Goal: Task Accomplishment & Management: Manage account settings

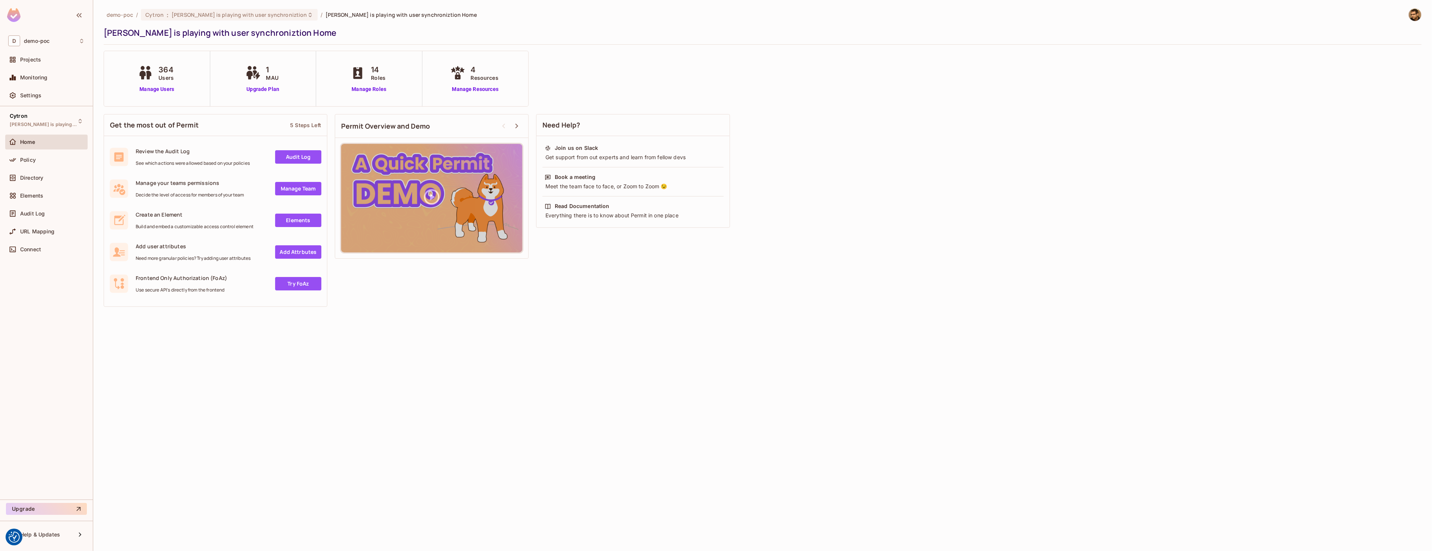
click at [49, 44] on span "demo-poc" at bounding box center [37, 41] width 26 height 6
click at [36, 66] on span "CYRRUS" at bounding box center [45, 63] width 58 height 7
click at [54, 63] on div "Projects" at bounding box center [46, 59] width 76 height 9
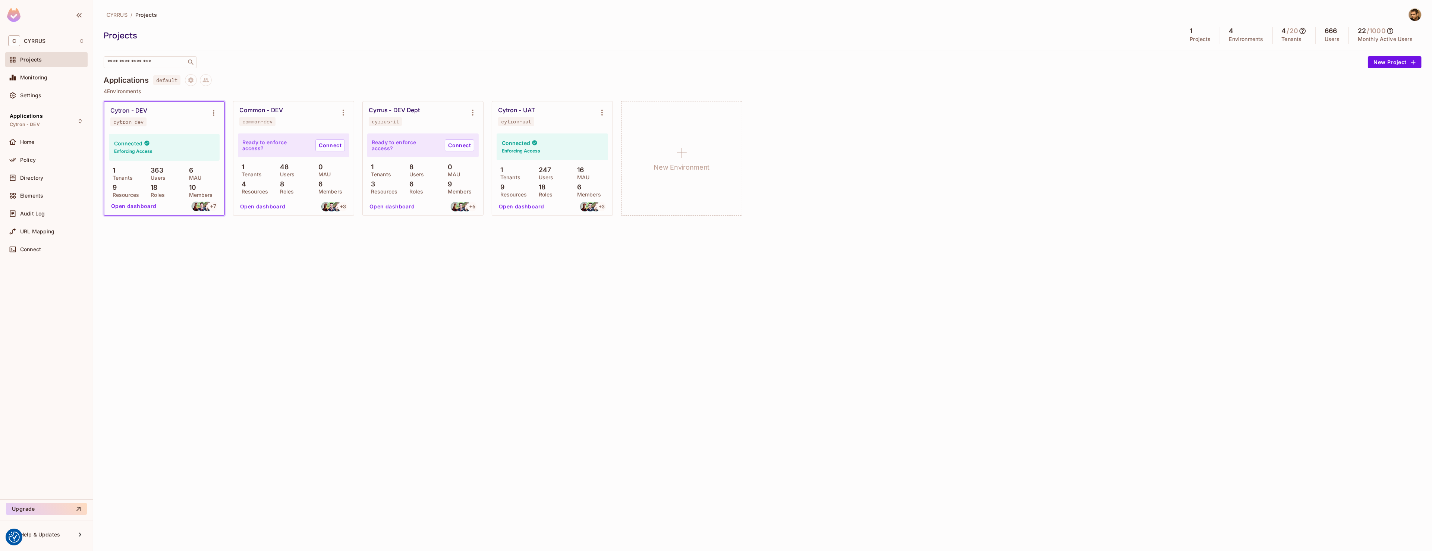
click at [530, 111] on div "Cytron - UAT" at bounding box center [516, 110] width 37 height 7
click at [530, 202] on button "Open dashboard" at bounding box center [521, 207] width 51 height 12
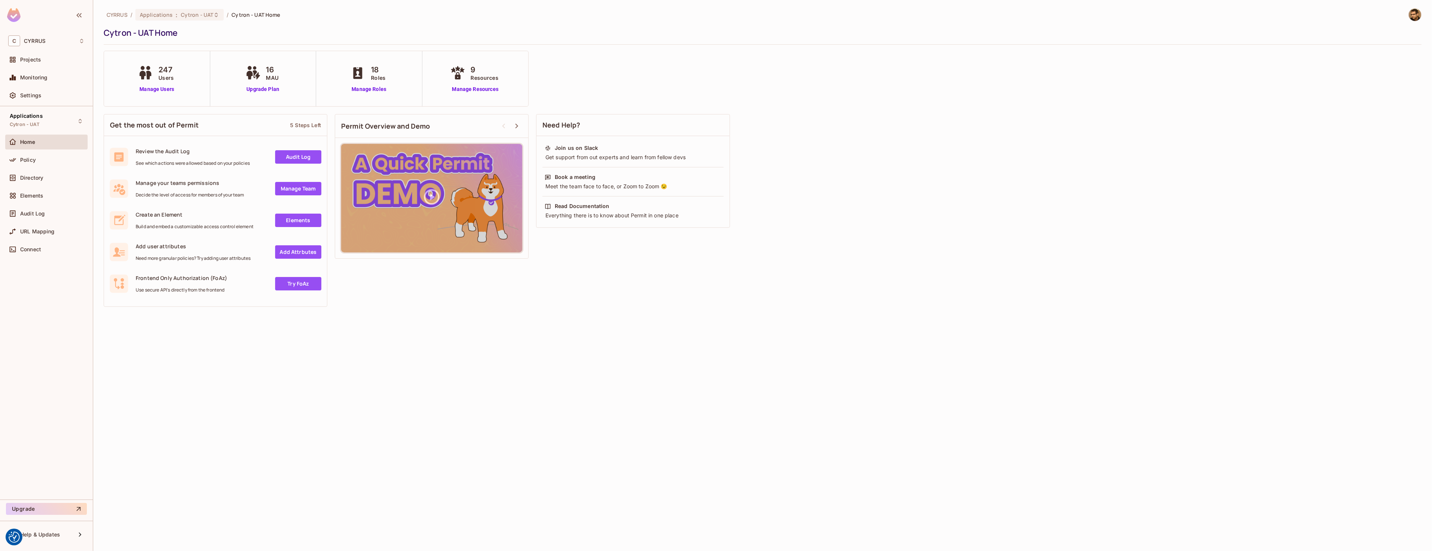
click at [48, 168] on div "Policy" at bounding box center [46, 161] width 82 height 18
click at [47, 163] on div "Policy" at bounding box center [52, 160] width 64 height 6
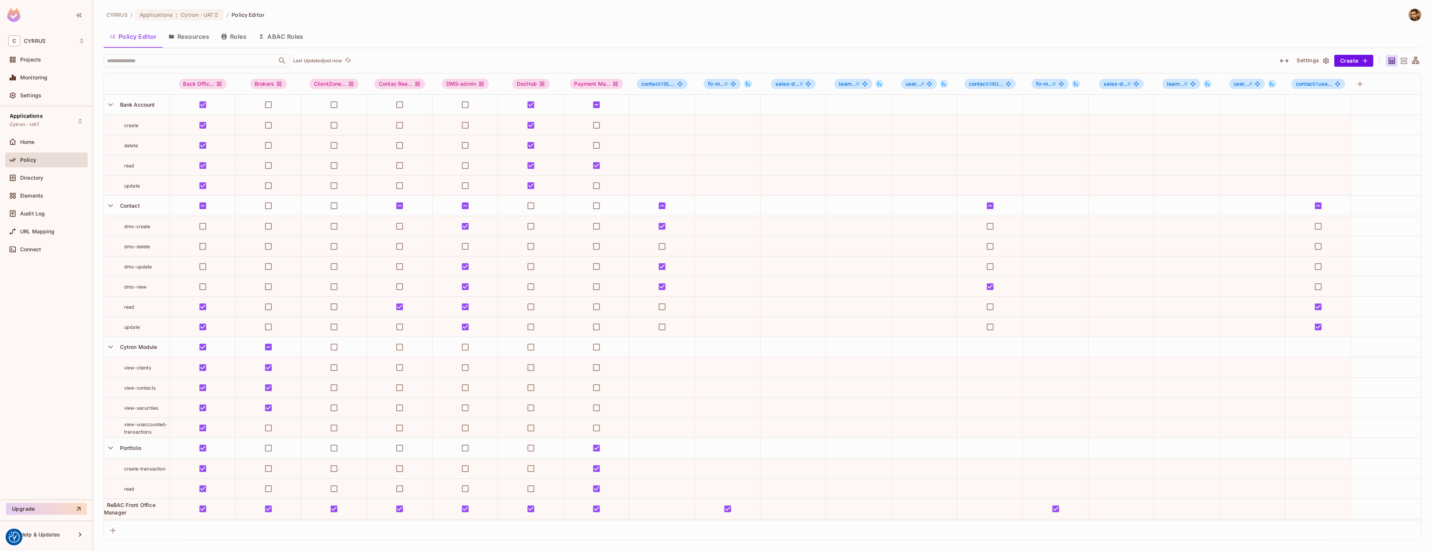
click at [234, 44] on button "Roles" at bounding box center [233, 36] width 37 height 19
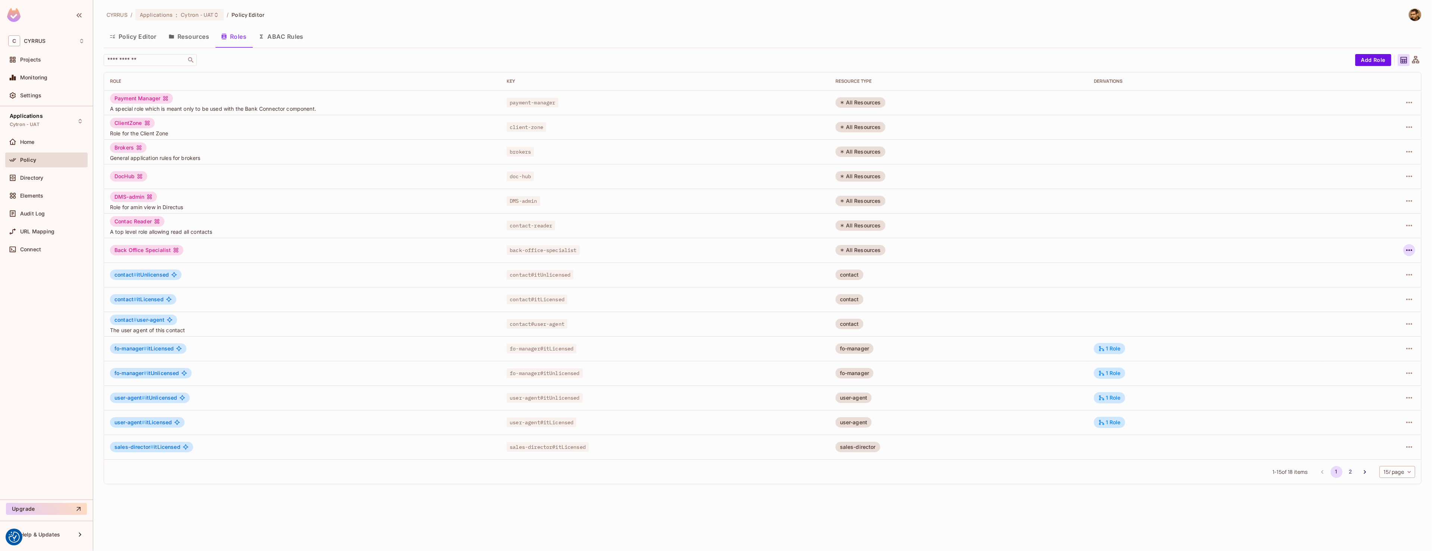
click at [1409, 251] on icon "button" at bounding box center [1409, 250] width 9 height 9
click at [1386, 268] on div "Edit Role" at bounding box center [1376, 267] width 22 height 7
click at [56, 40] on div "C CYRRUS" at bounding box center [46, 40] width 76 height 11
click at [281, 53] on div at bounding box center [716, 275] width 1432 height 551
click at [76, 61] on div "Projects" at bounding box center [52, 60] width 64 height 6
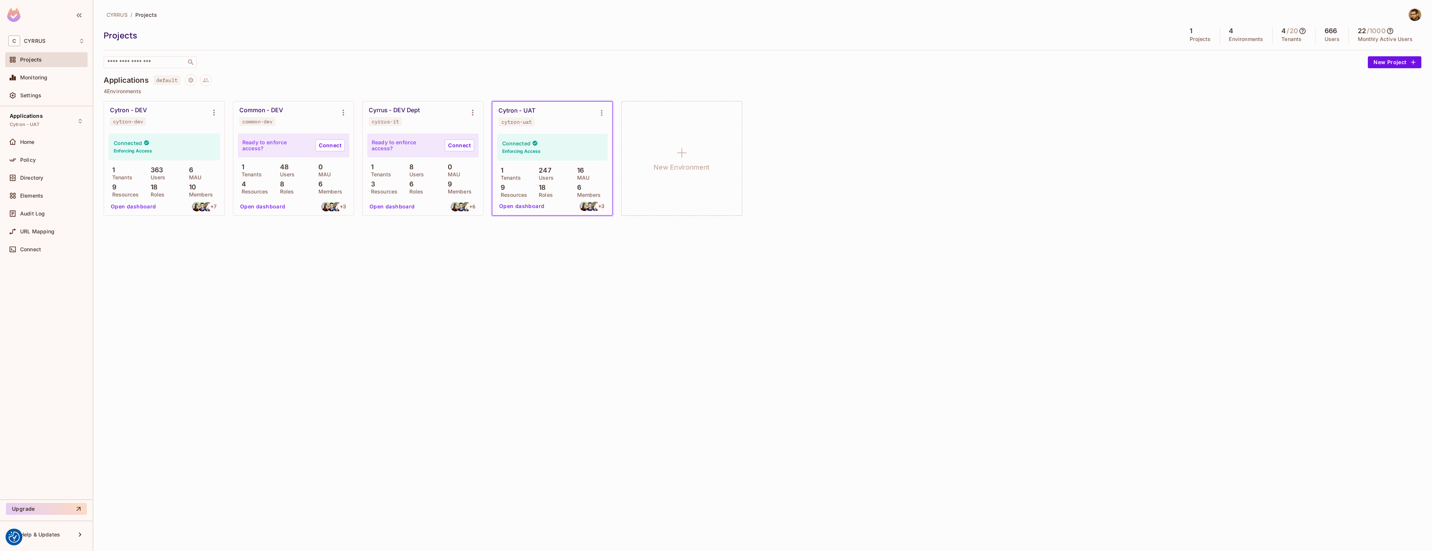
click at [142, 206] on button "Open dashboard" at bounding box center [133, 207] width 51 height 12
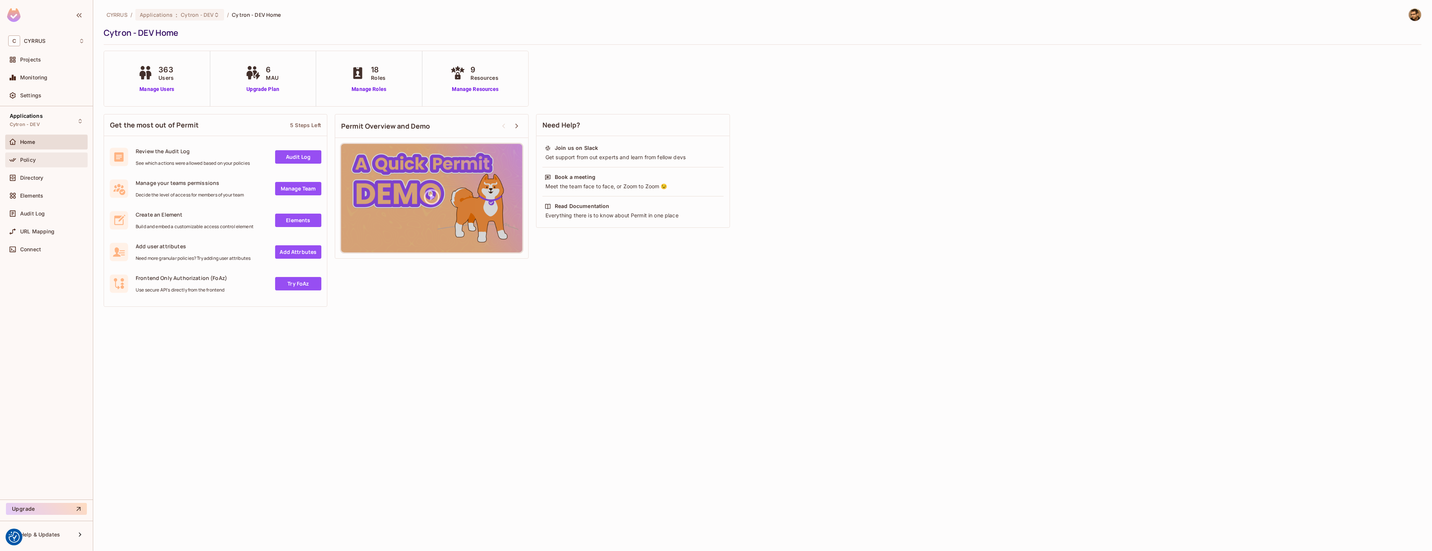
click at [39, 163] on div "Policy" at bounding box center [52, 160] width 64 height 6
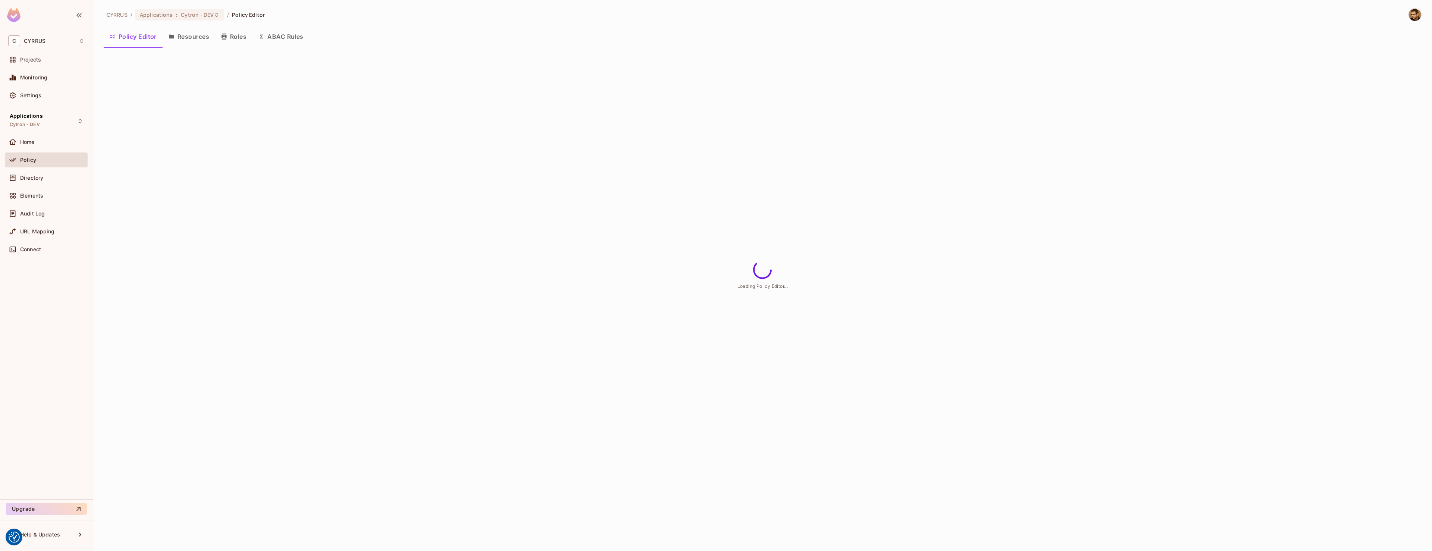
click at [243, 38] on button "Roles" at bounding box center [233, 36] width 37 height 19
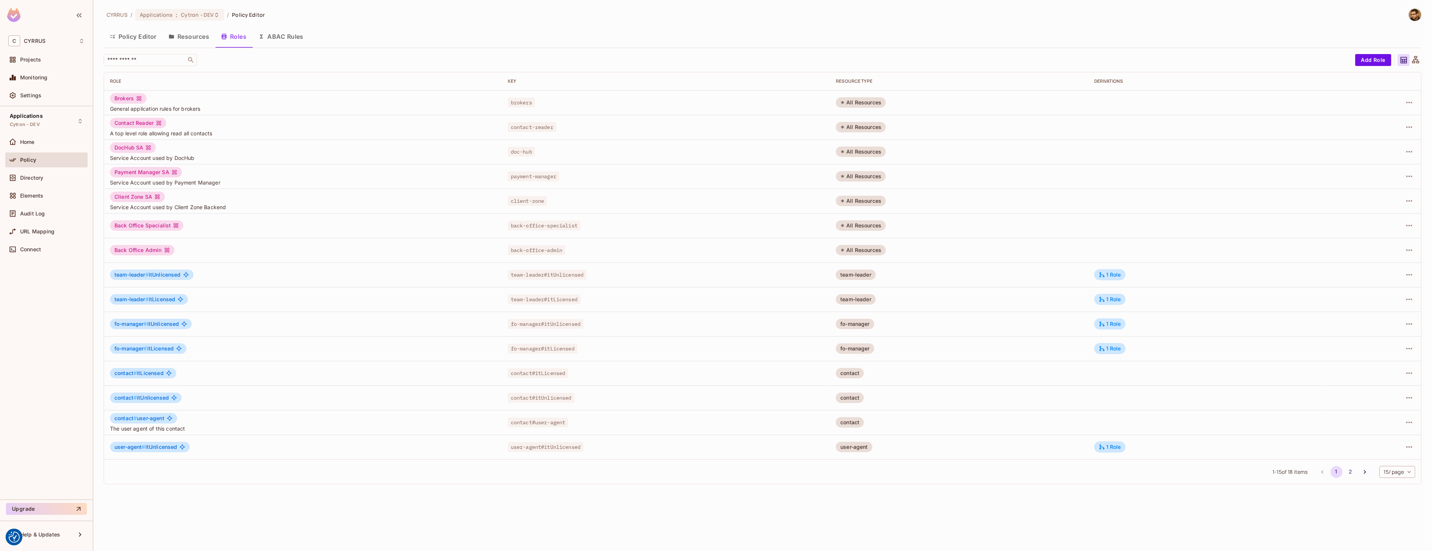
click at [539, 252] on span "back-office-admin" at bounding box center [537, 250] width 58 height 10
click at [133, 256] on td "Back Office Admin" at bounding box center [303, 250] width 398 height 25
click at [139, 247] on div "Back Office Admin" at bounding box center [142, 250] width 64 height 10
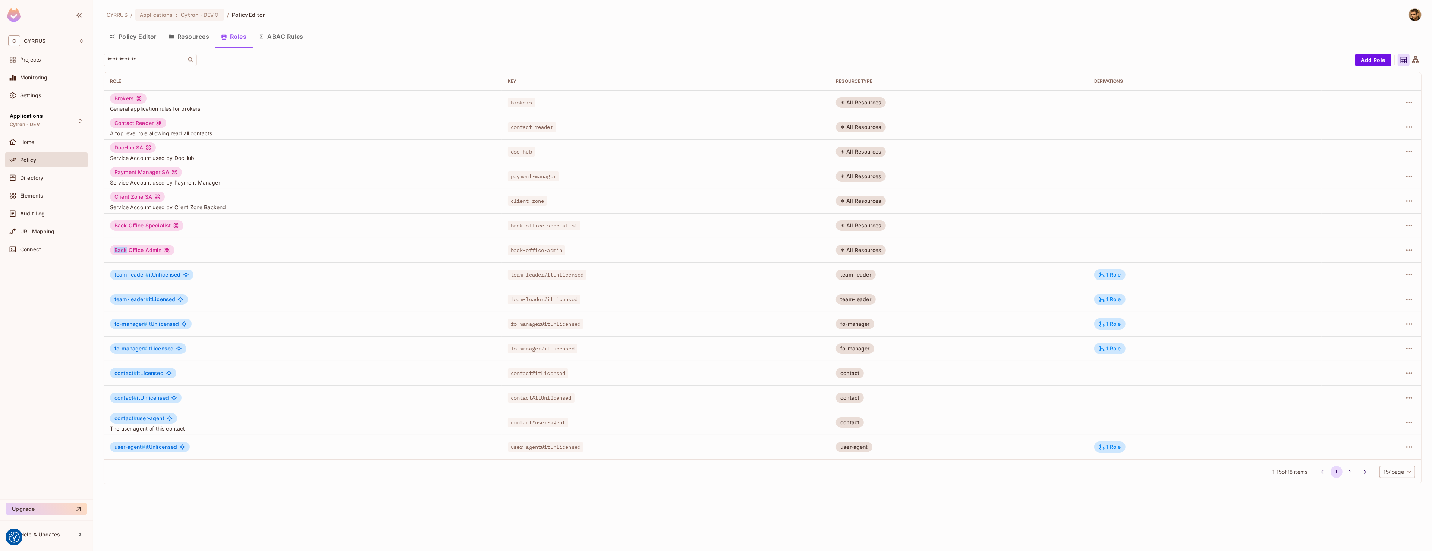
click at [139, 247] on div "Back Office Admin" at bounding box center [142, 250] width 64 height 10
click at [45, 178] on div "Directory" at bounding box center [52, 178] width 64 height 6
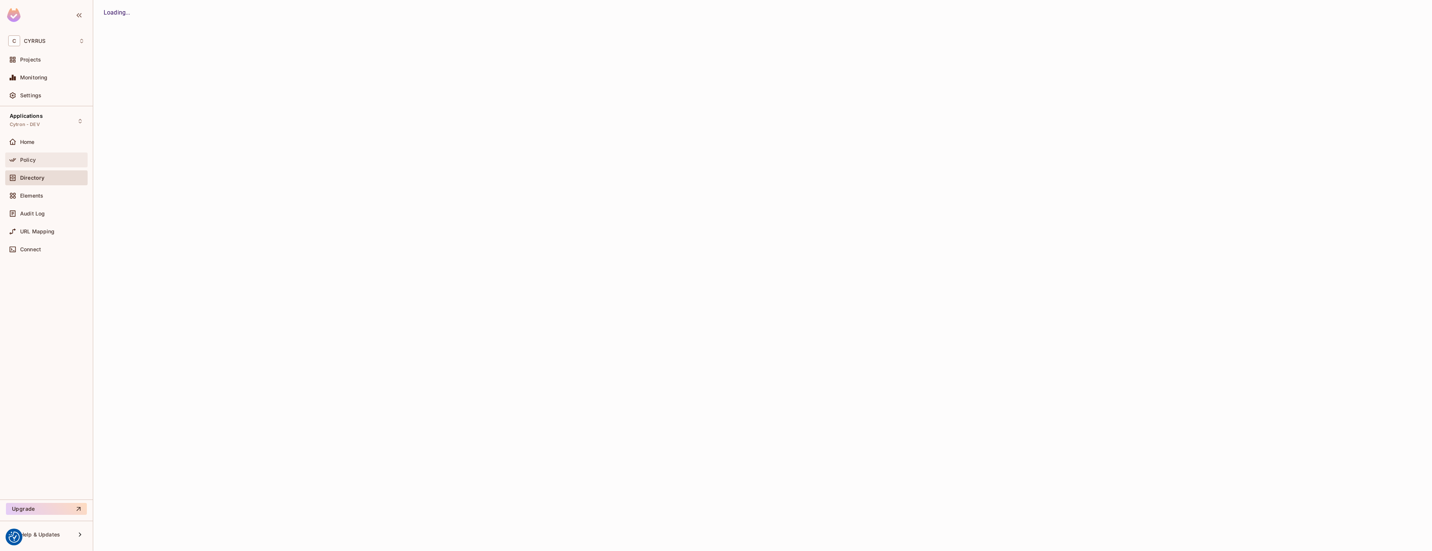
click at [47, 165] on div "Policy" at bounding box center [46, 159] width 82 height 15
click at [0, 0] on button "Policy Editor" at bounding box center [0, 0] width 0 height 0
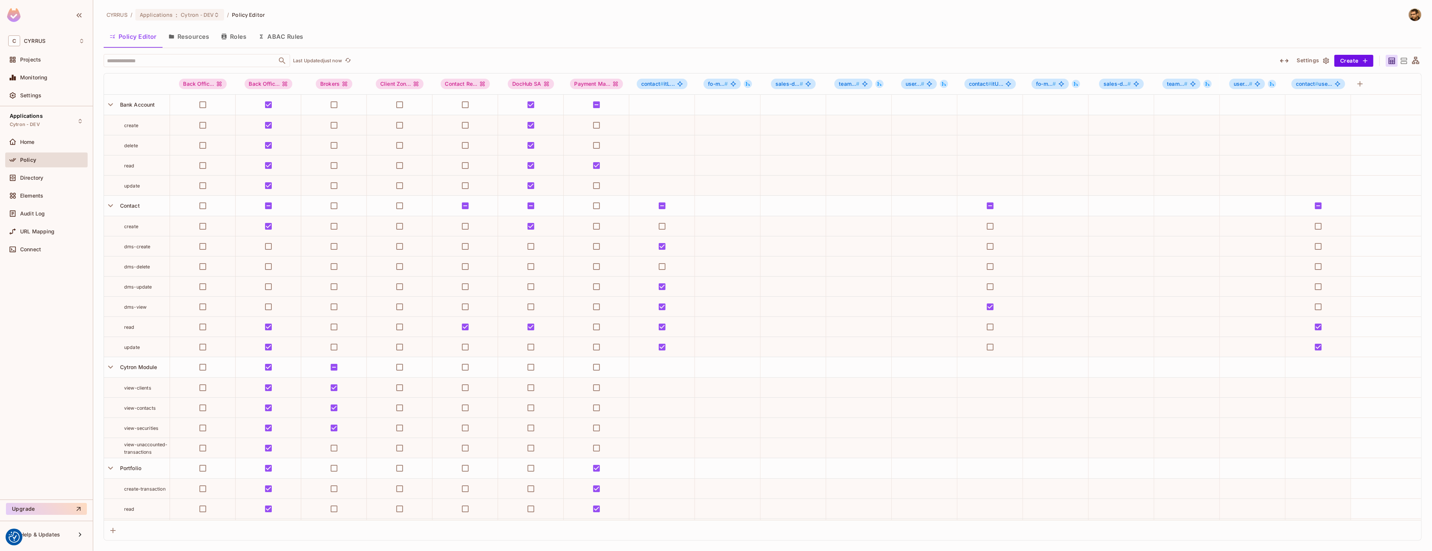
click at [1282, 61] on icon "button" at bounding box center [1284, 61] width 9 height 4
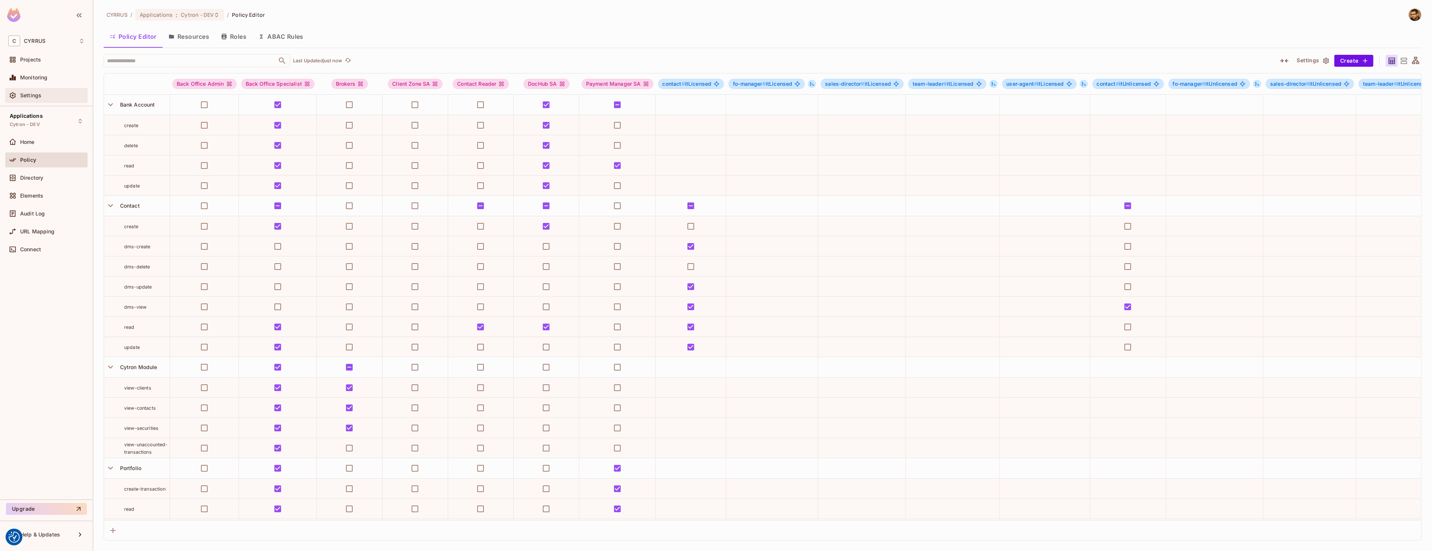
click at [39, 94] on span "Settings" at bounding box center [30, 95] width 21 height 6
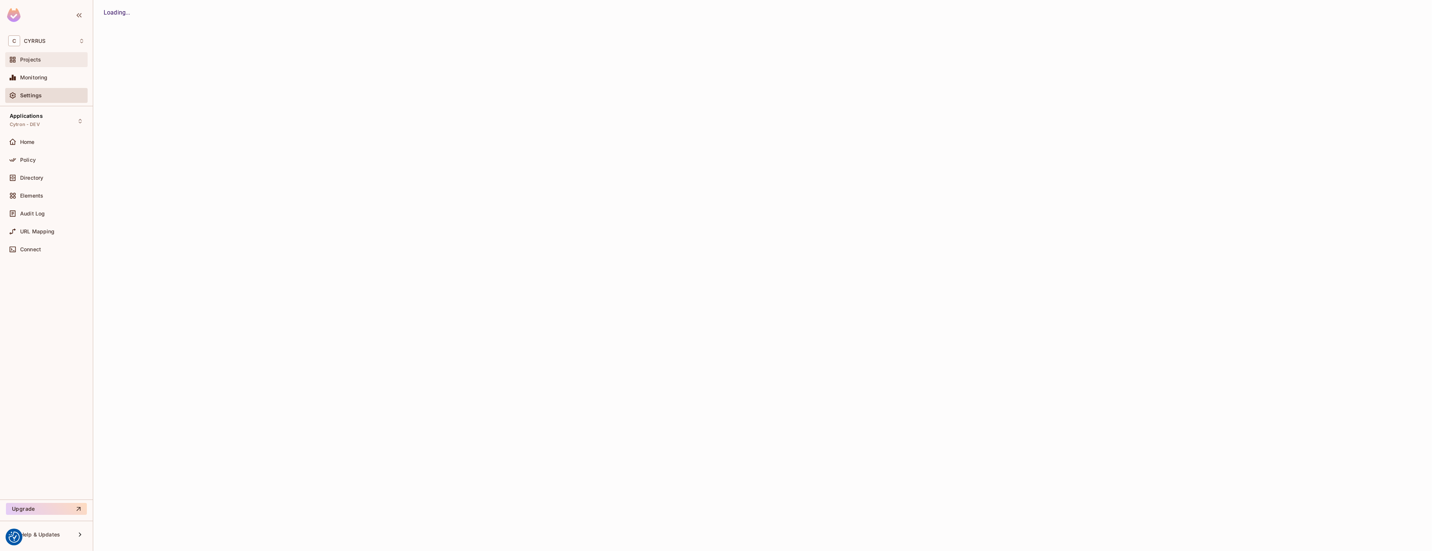
click at [46, 57] on div "Projects" at bounding box center [52, 60] width 64 height 6
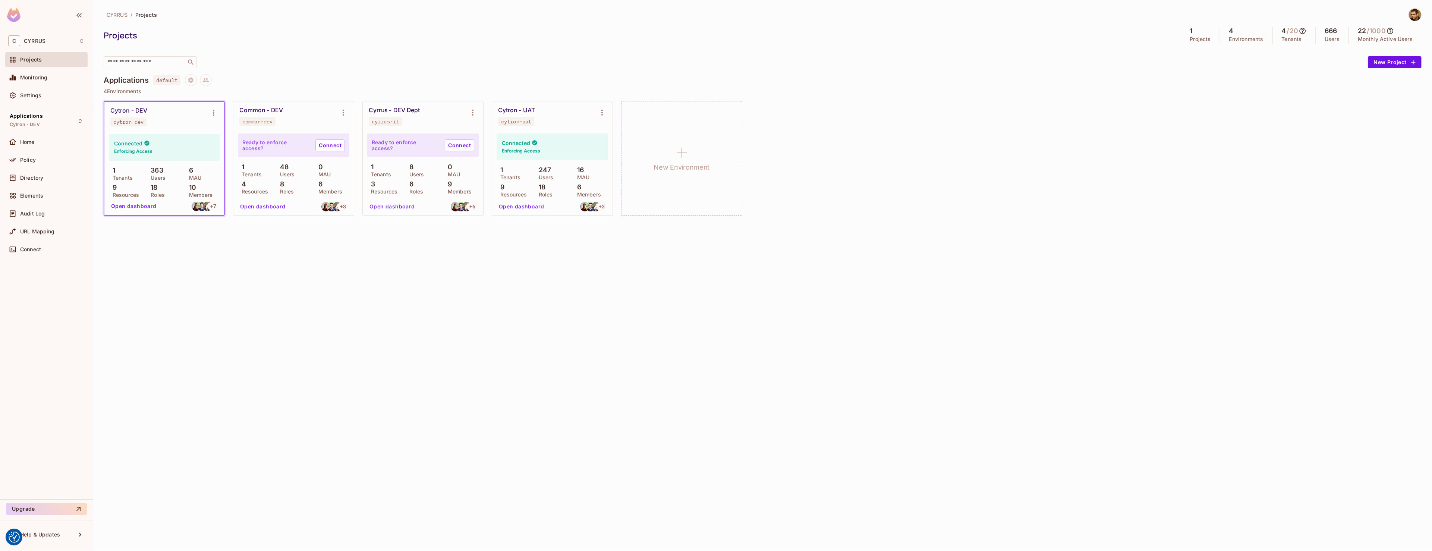
click at [521, 204] on button "Open dashboard" at bounding box center [521, 207] width 51 height 12
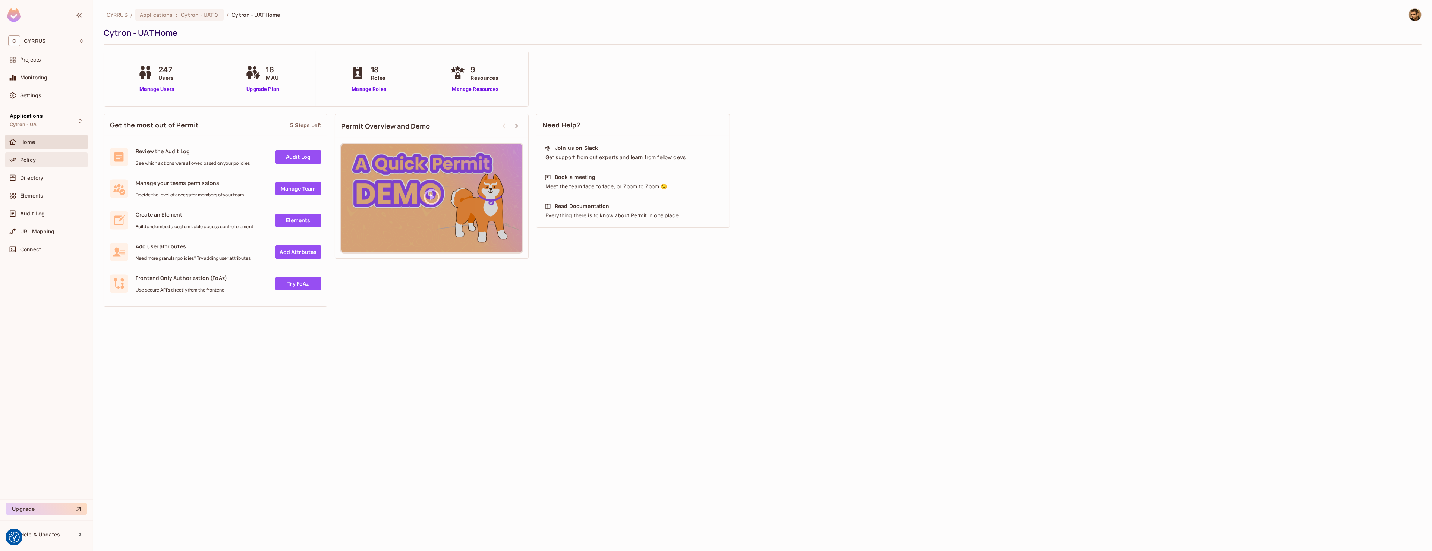
click at [8, 161] on div "Policy" at bounding box center [46, 159] width 82 height 15
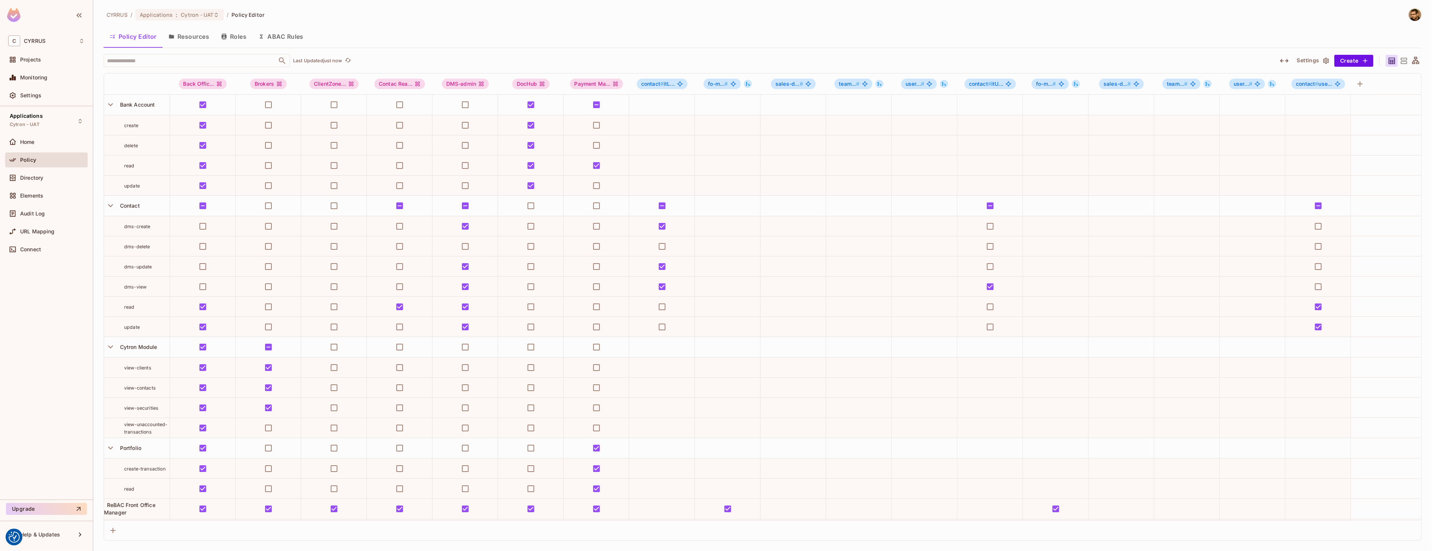
click at [235, 30] on button "Roles" at bounding box center [233, 36] width 37 height 19
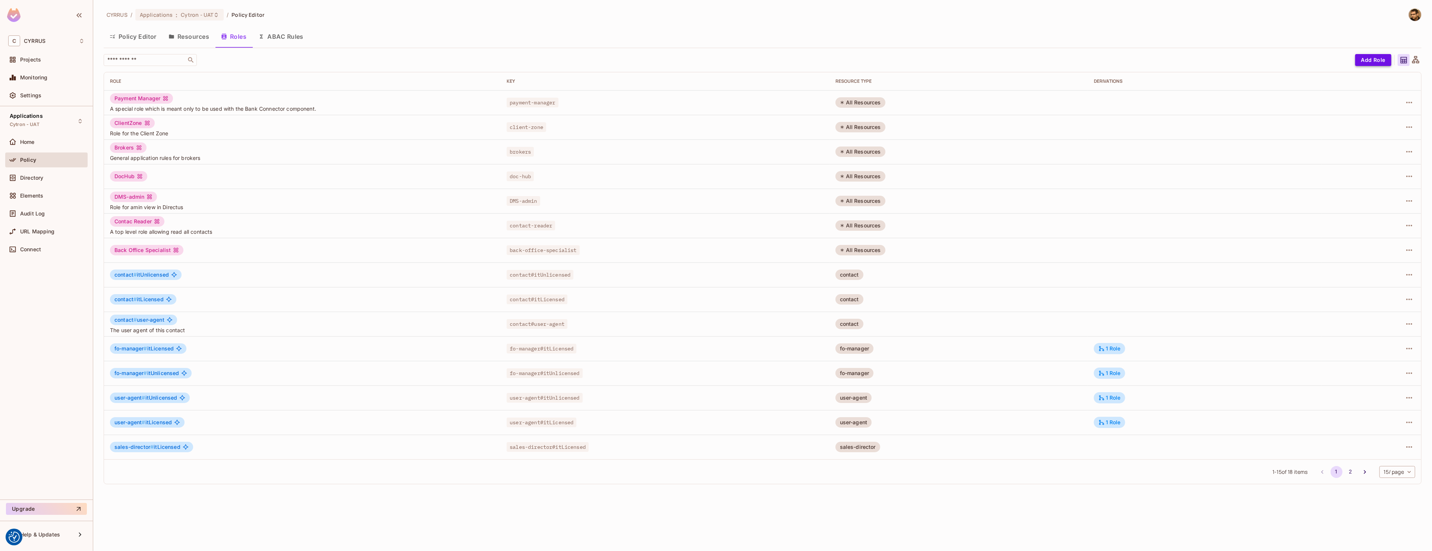
click at [1381, 60] on button "Add Role" at bounding box center [1373, 60] width 36 height 12
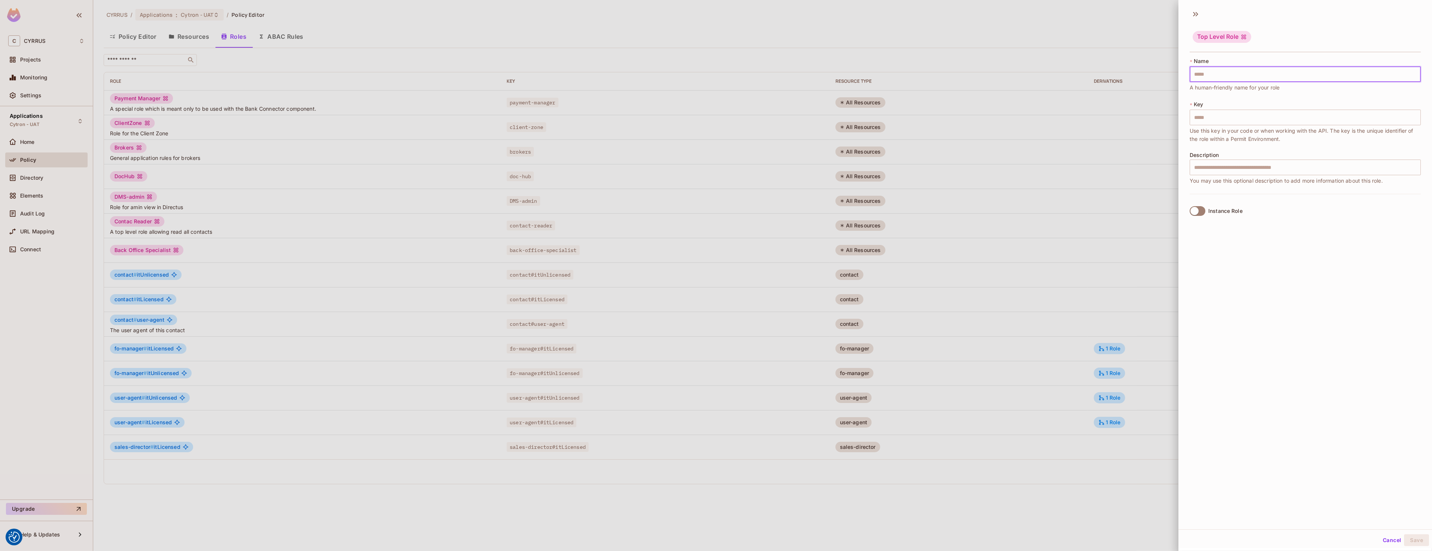
click at [1269, 75] on input "text" at bounding box center [1304, 74] width 231 height 16
paste input "**********"
type input "**********"
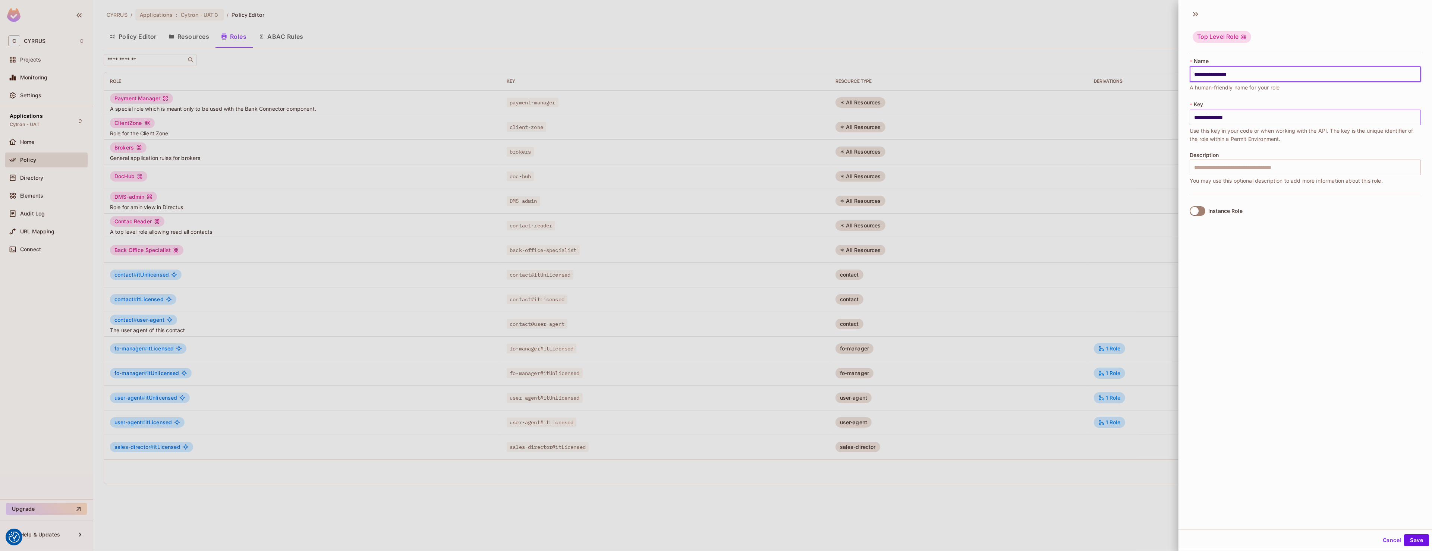
click at [1280, 118] on input "**********" at bounding box center [1304, 118] width 231 height 16
click at [1324, 118] on input "**********" at bounding box center [1304, 118] width 231 height 16
paste input "**"
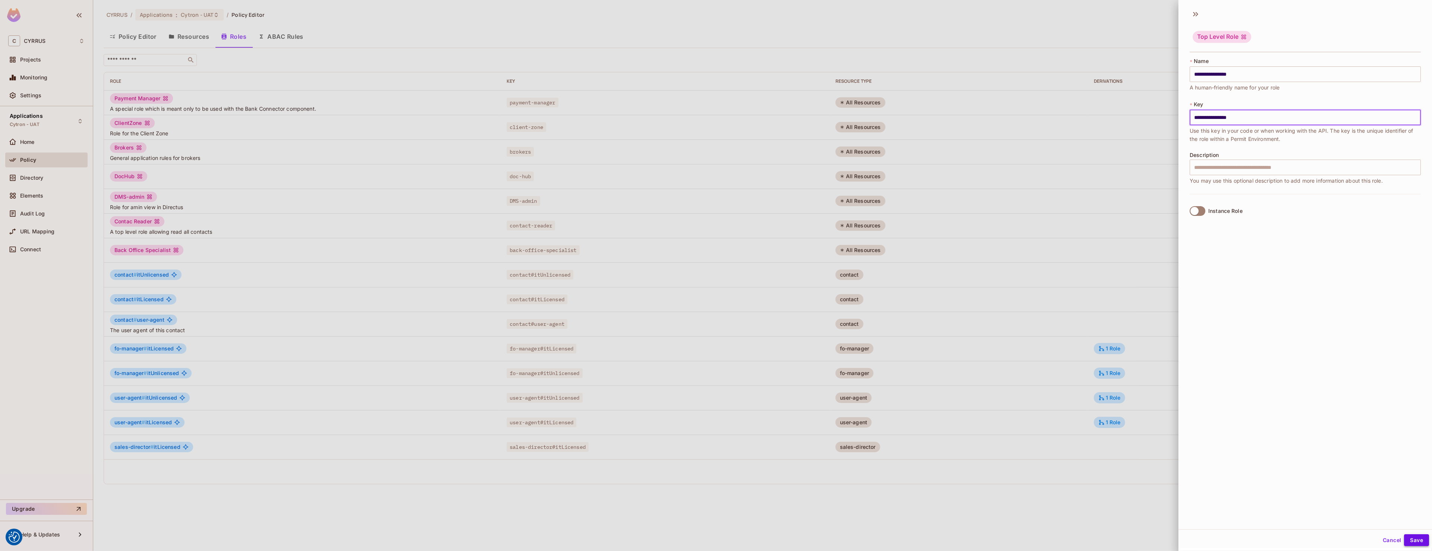
type input "**********"
click at [1418, 539] on button "Save" at bounding box center [1416, 540] width 25 height 12
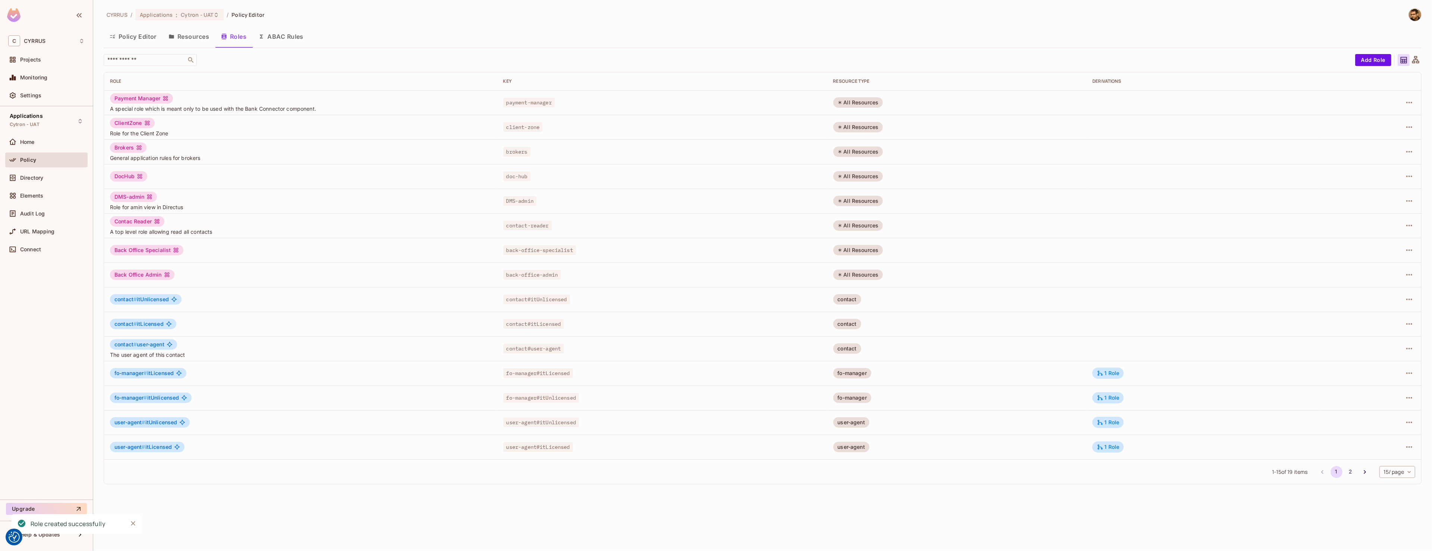
click at [148, 36] on button "Policy Editor" at bounding box center [133, 36] width 59 height 19
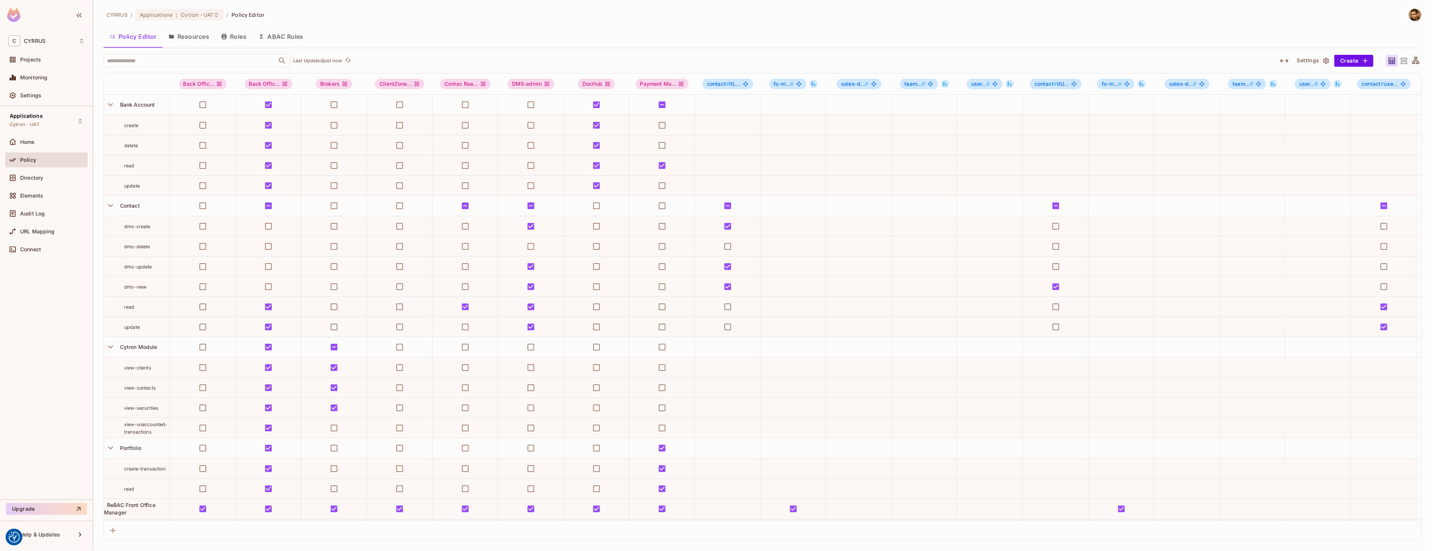
click at [1288, 63] on icon "button" at bounding box center [1284, 60] width 9 height 9
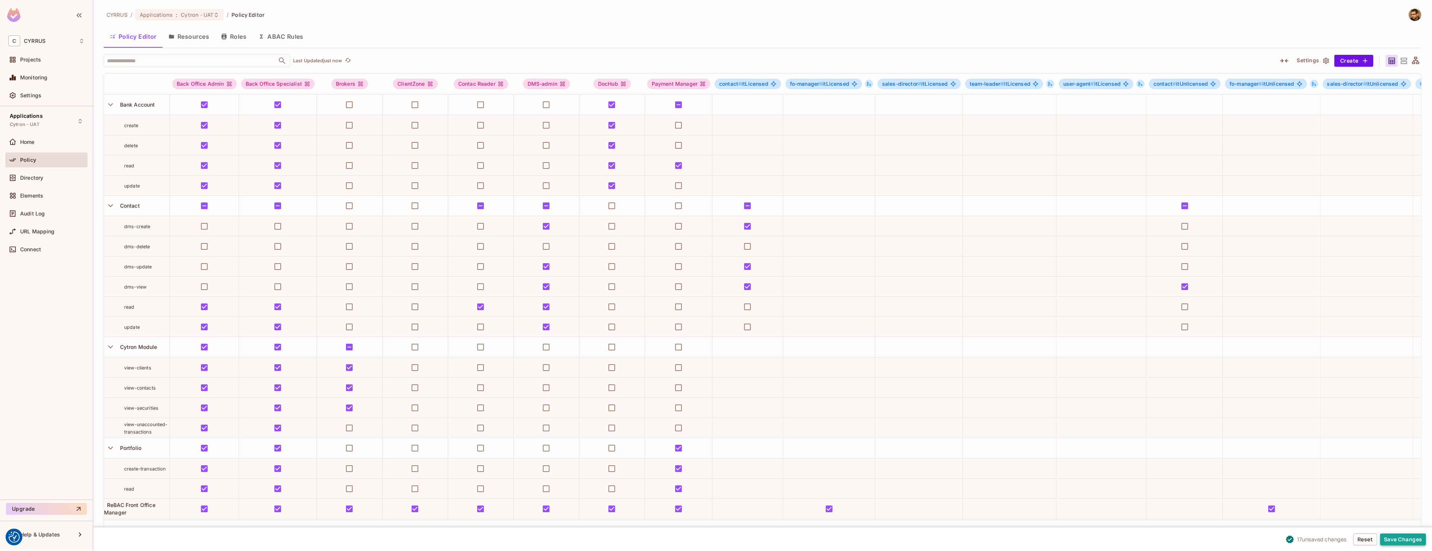
click at [1408, 538] on button "Save Changes" at bounding box center [1403, 539] width 46 height 12
click at [44, 41] on span "CYRRUS" at bounding box center [35, 41] width 22 height 6
click at [31, 62] on span "CYRRUS" at bounding box center [45, 63] width 58 height 7
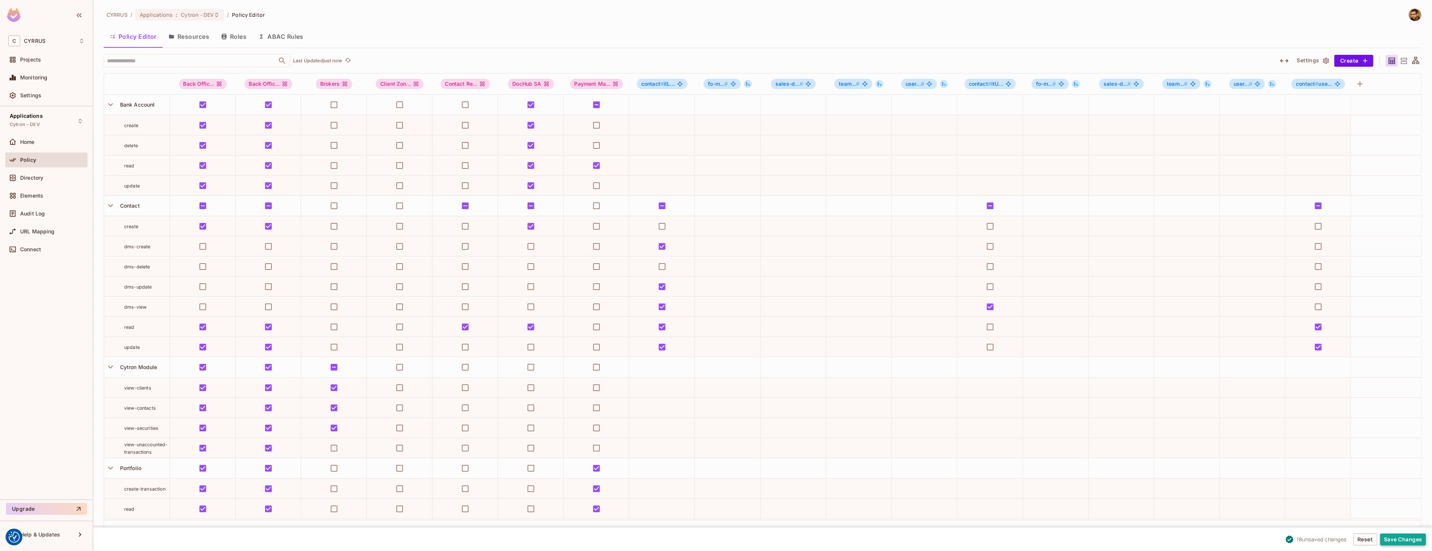
click at [1405, 537] on button "Save Changes" at bounding box center [1403, 539] width 46 height 12
